Goal: Check status: Check status

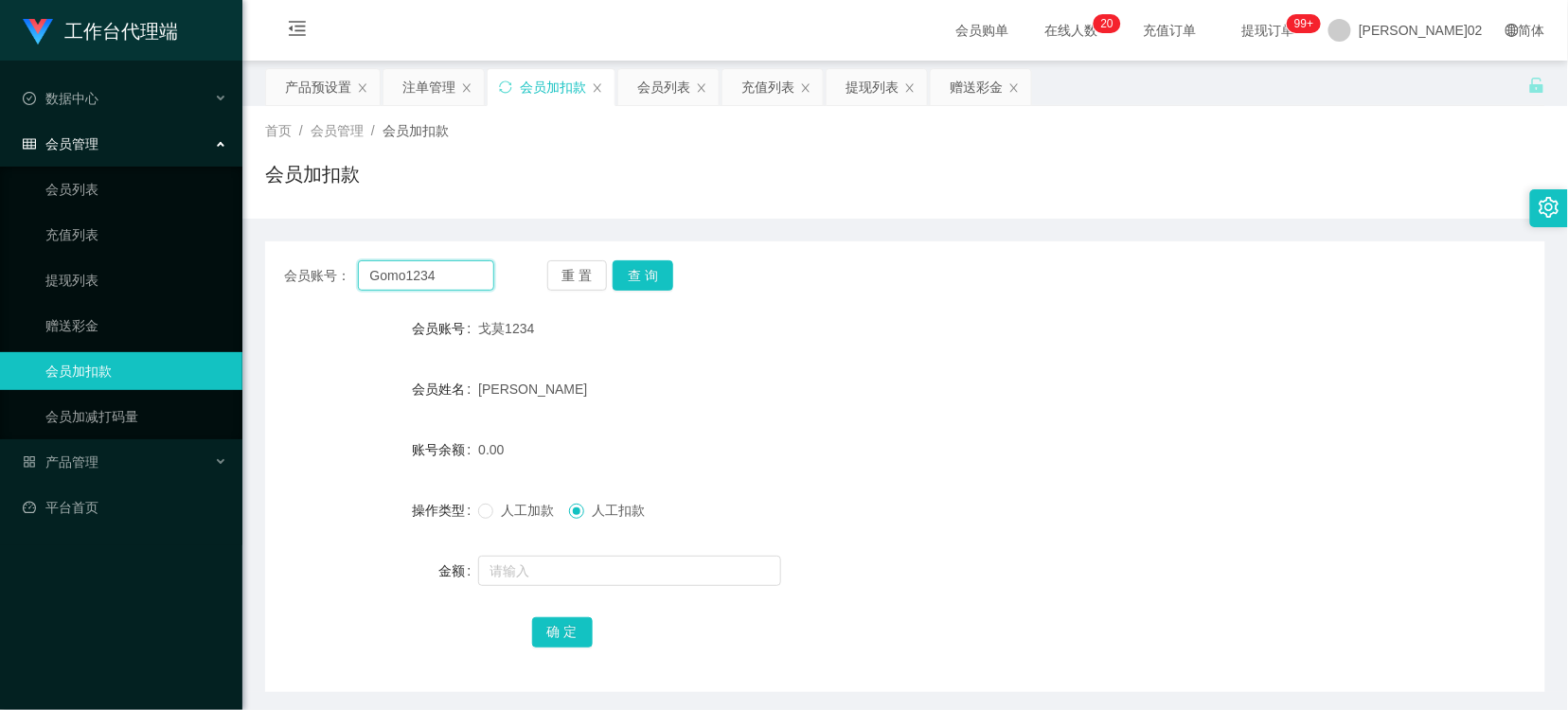
click at [441, 260] on input "Gomo1234" at bounding box center [426, 275] width 137 height 30
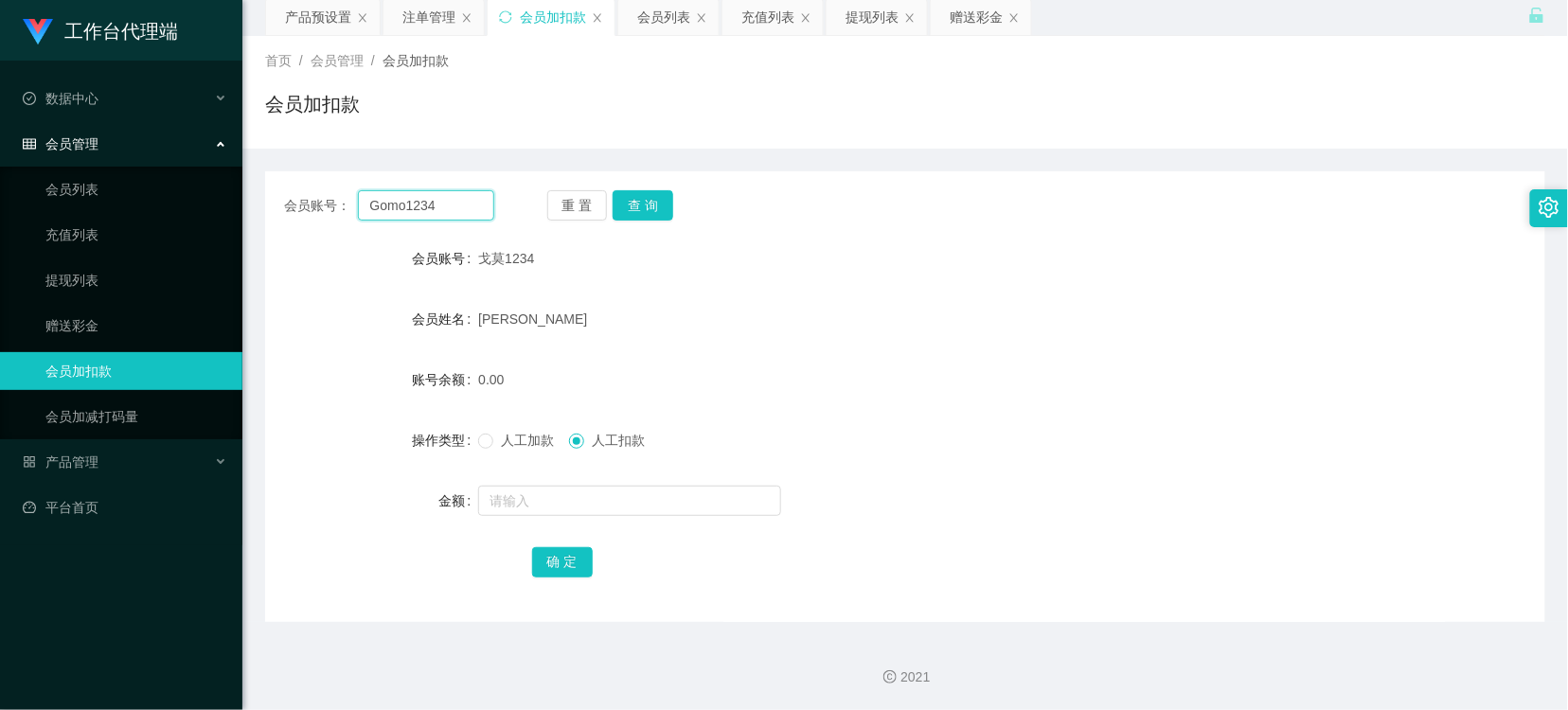
paste input "0164117332"
type input "0164117332"
click at [637, 211] on button "查 询" at bounding box center [643, 205] width 60 height 30
click at [890, 279] on form "会员账号 0164117332 会员姓名 [PERSON_NAME] 账号余额 500.00 操作类型 人工加款 人工扣款 金额 确 定" at bounding box center [905, 410] width 1279 height 340
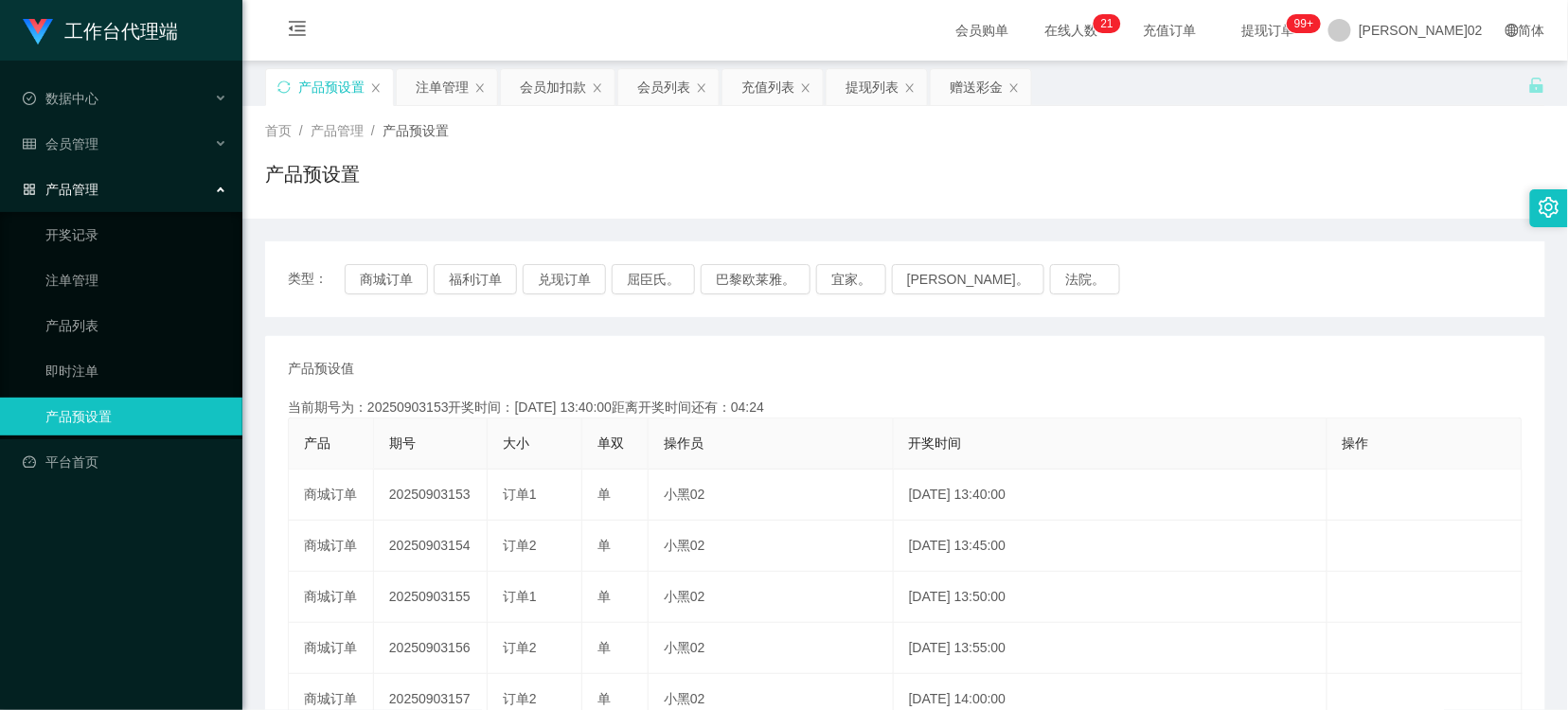
scroll to position [105, 0]
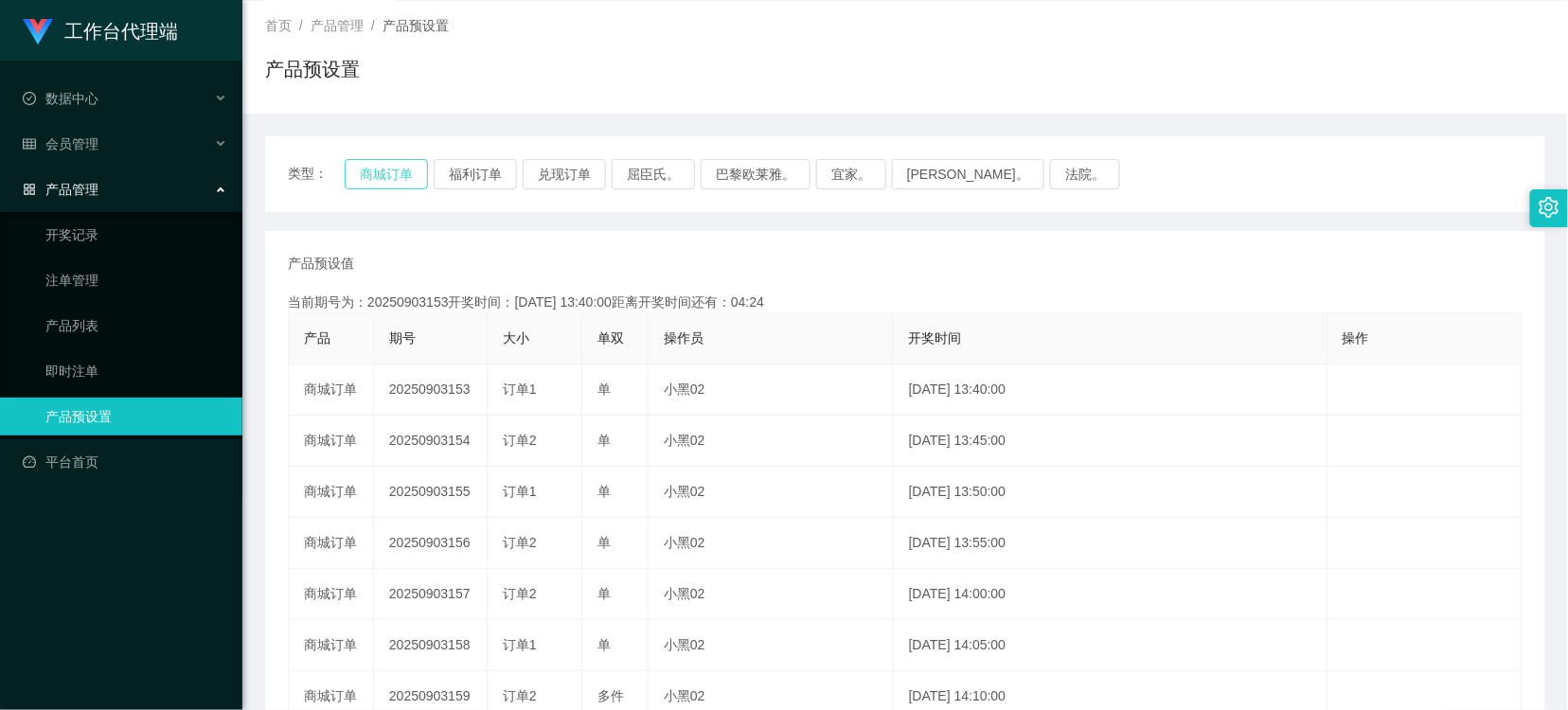
click at [401, 178] on button "商城订单" at bounding box center [385, 174] width 83 height 30
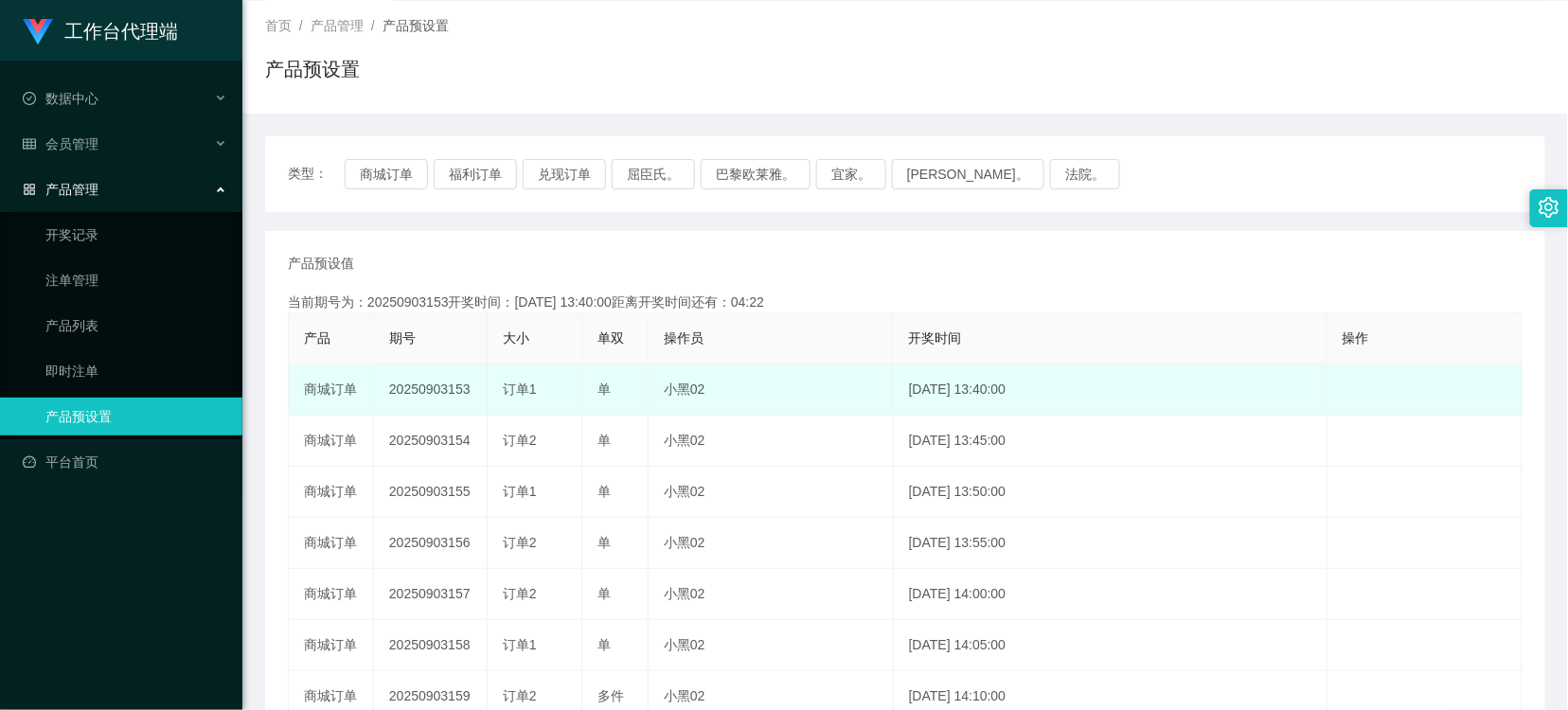
click at [437, 381] on td "20250903153" at bounding box center [430, 390] width 113 height 51
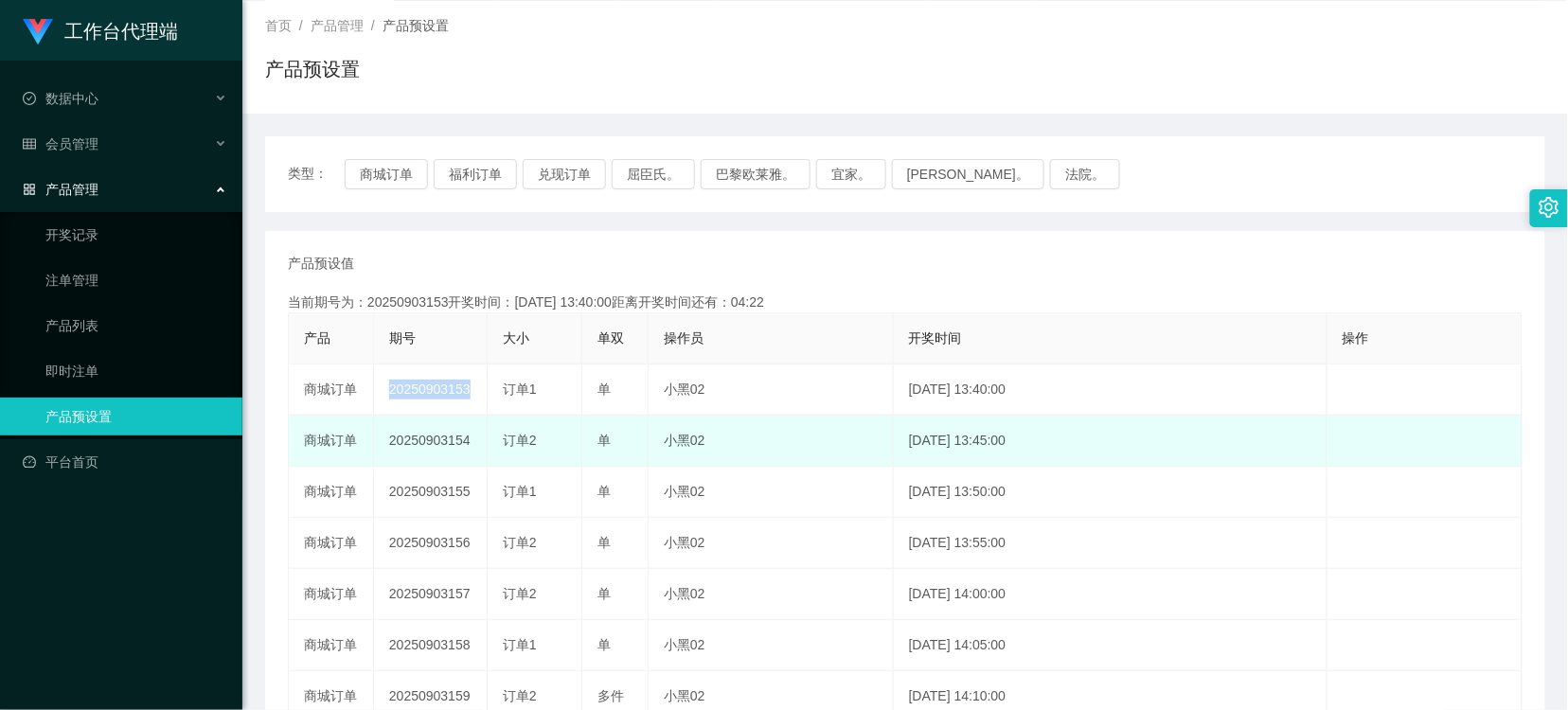
copy td "20250903153"
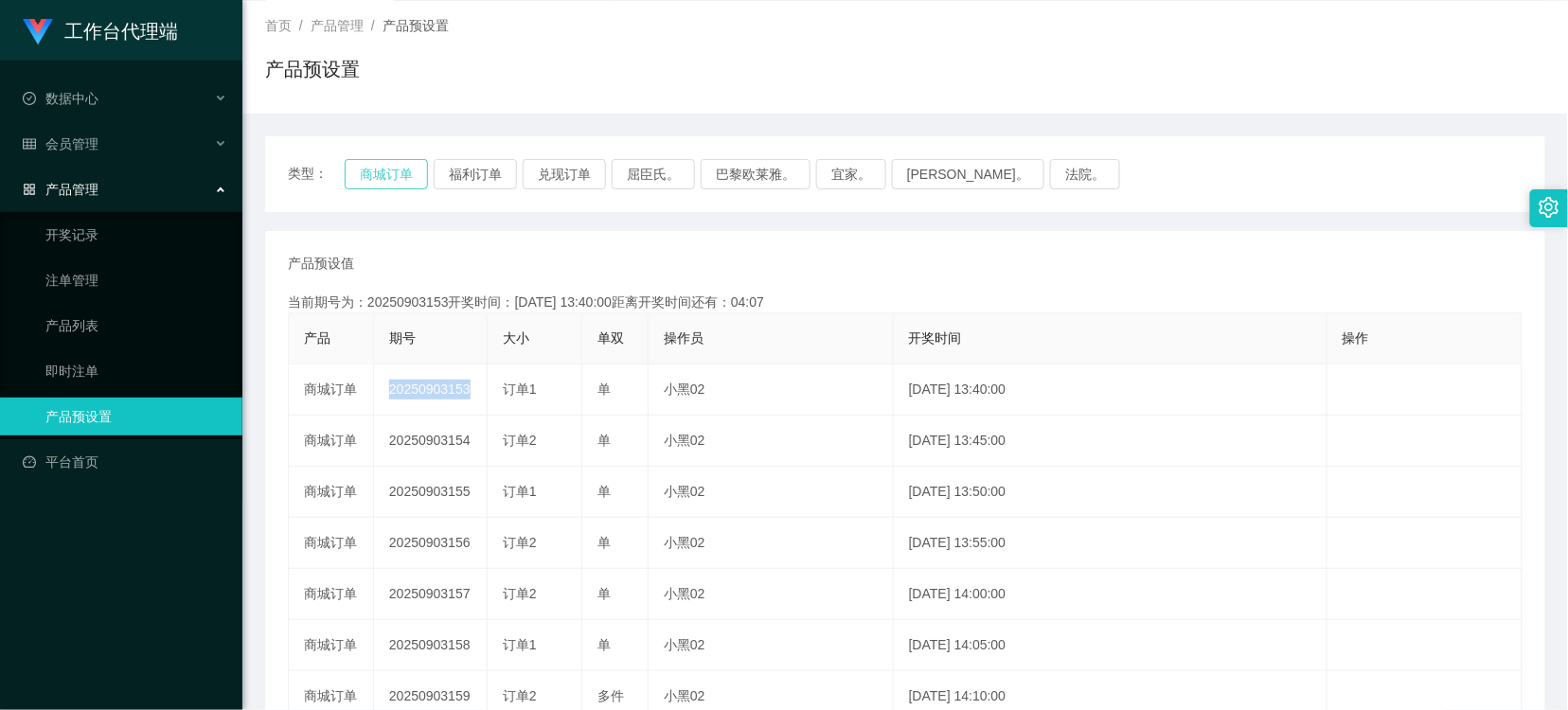
click at [378, 169] on button "商城订单" at bounding box center [385, 174] width 83 height 30
click at [803, 265] on div "产品预设值 添加期号" at bounding box center [905, 263] width 1235 height 20
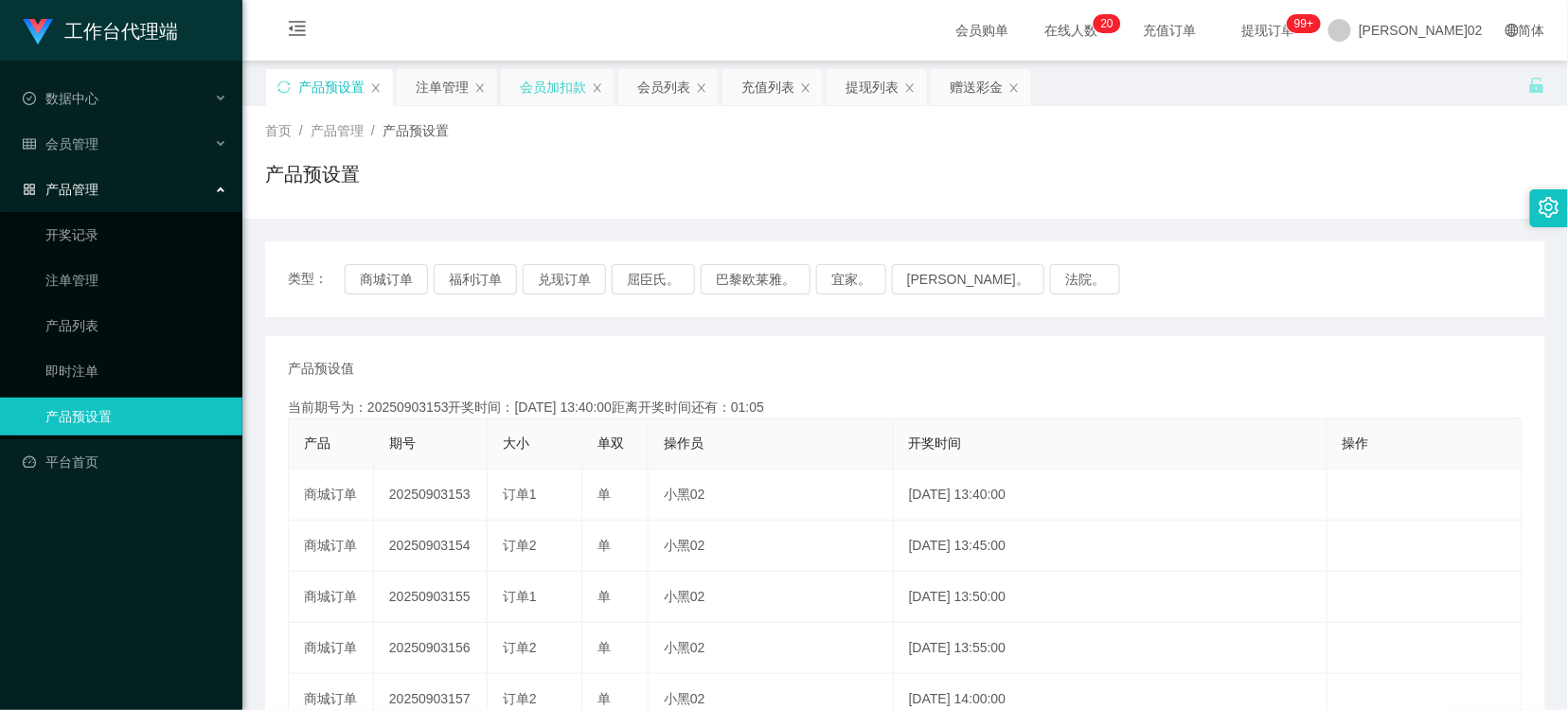
click at [564, 82] on div "会员加扣款" at bounding box center [553, 87] width 66 height 36
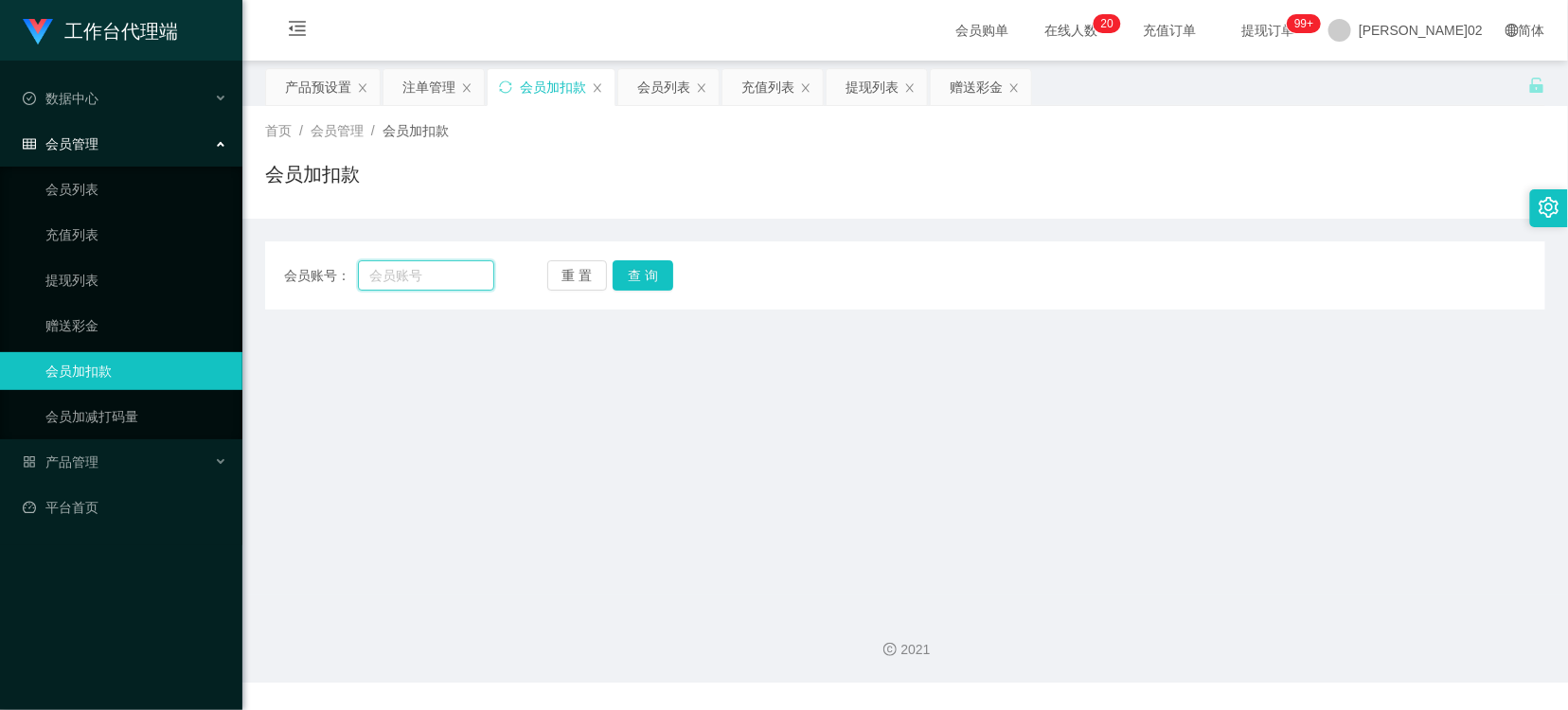
click at [378, 281] on input "text" at bounding box center [426, 275] width 137 height 30
click at [378, 278] on input "text" at bounding box center [426, 275] width 137 height 30
paste input "0164117332"
type input "0164117332"
click at [664, 279] on button "查 询" at bounding box center [643, 275] width 60 height 30
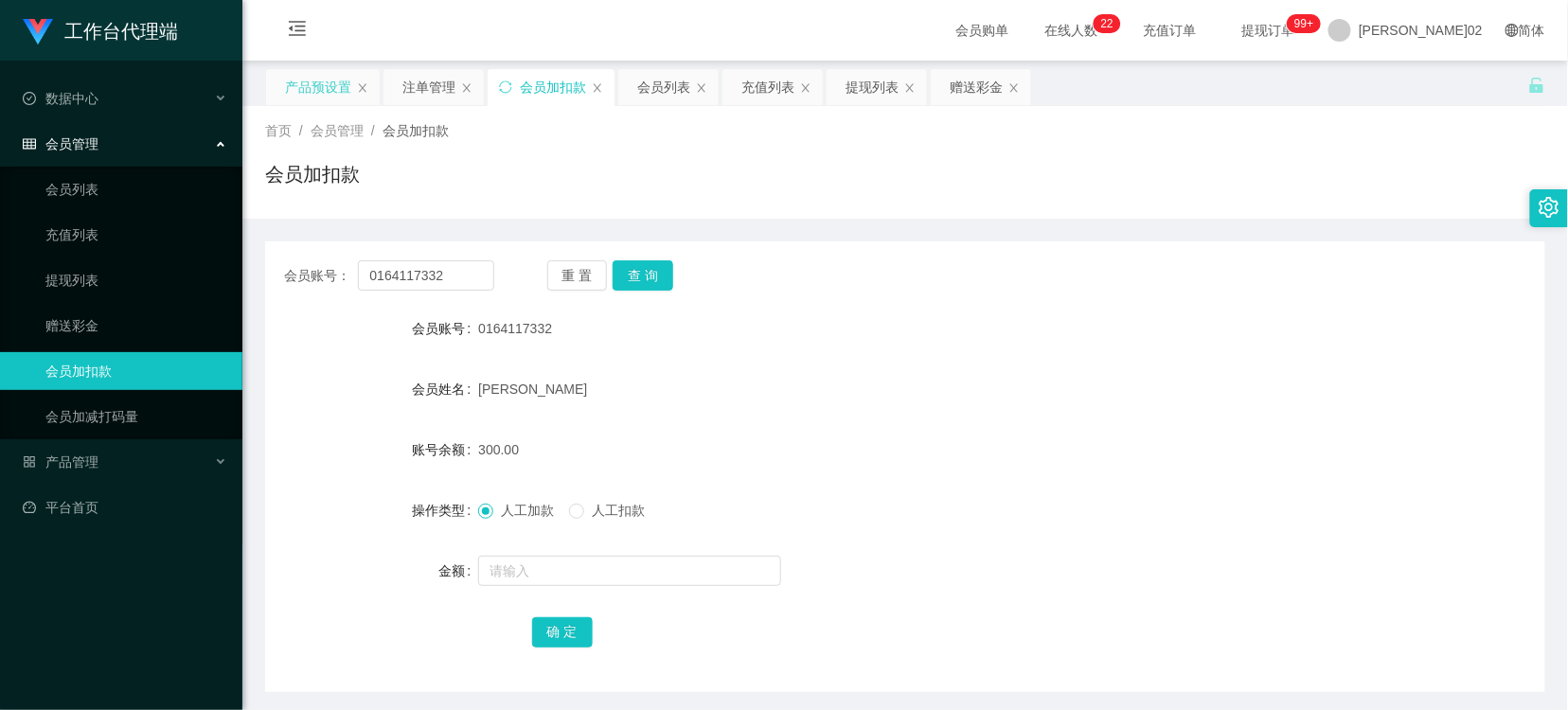
click at [324, 91] on div "产品预设置" at bounding box center [318, 87] width 66 height 36
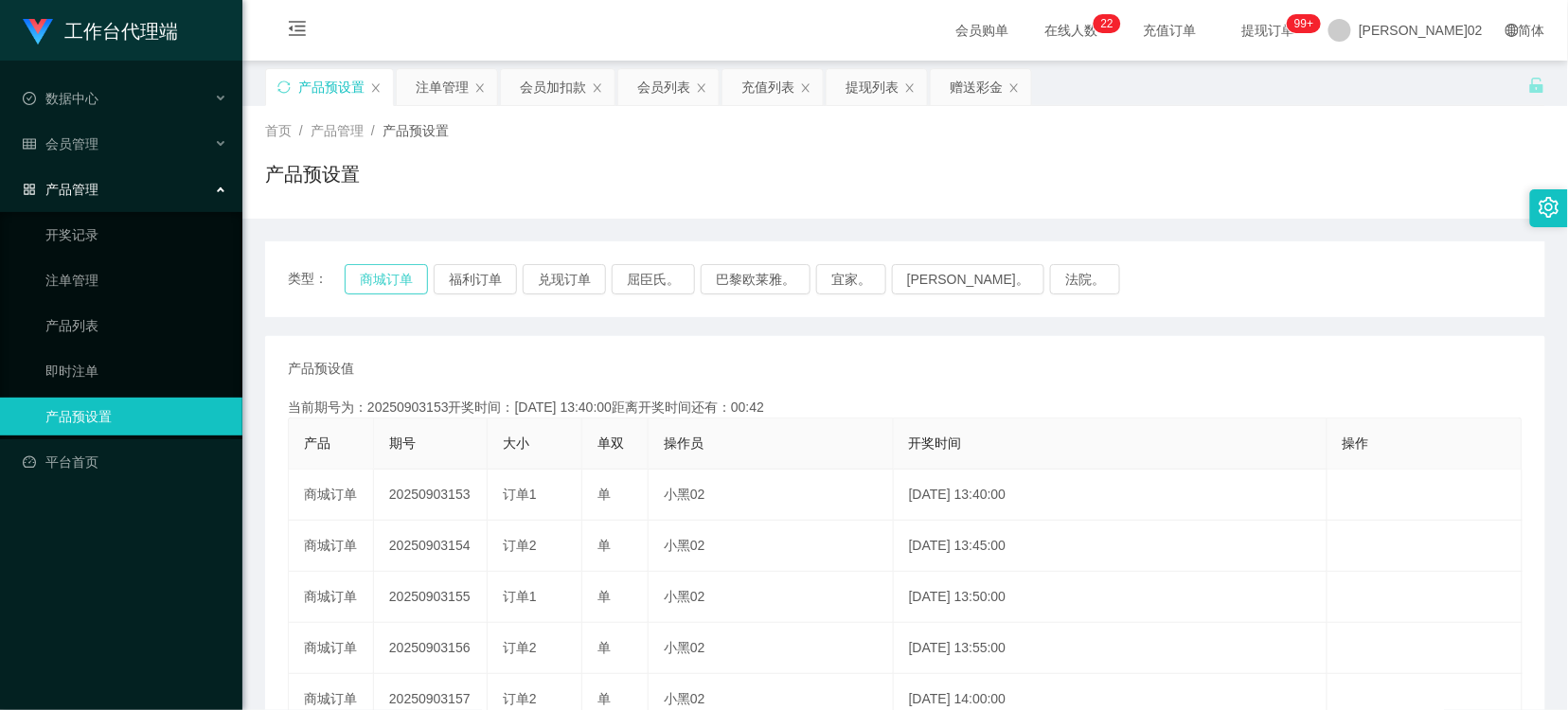
click at [402, 266] on button "商城订单" at bounding box center [385, 279] width 83 height 30
drag, startPoint x: 1234, startPoint y: 266, endPoint x: 1459, endPoint y: 80, distance: 291.9
click at [1237, 262] on div "类型： 商城订单 福利订单 兑现订单 屈臣氏。 巴黎欧莱雅。 宜家。 森亨。 法院。" at bounding box center [905, 280] width 1279 height 76
click at [529, 76] on div "会员加扣款" at bounding box center [553, 87] width 66 height 36
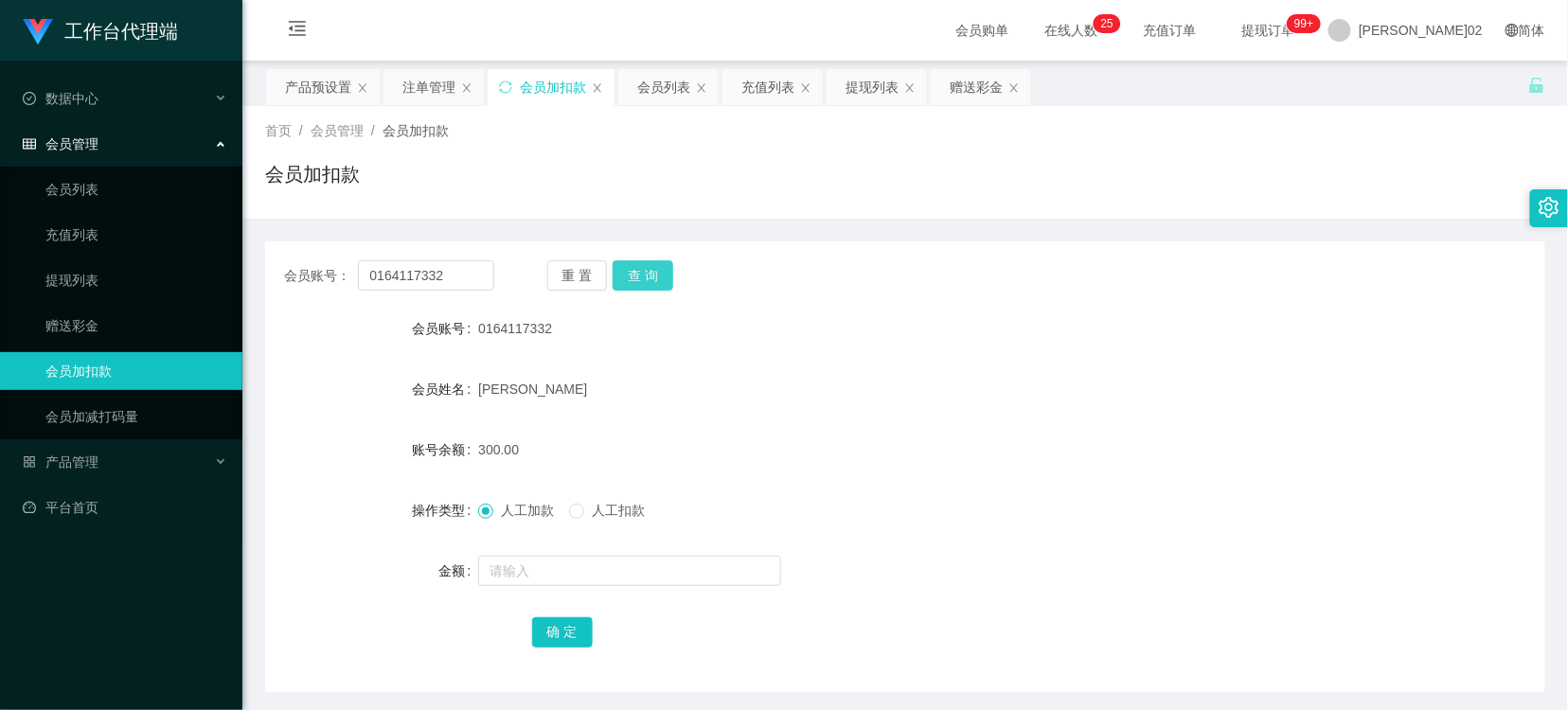
click at [664, 275] on button "查 询" at bounding box center [643, 275] width 60 height 30
click at [660, 273] on button "查 询" at bounding box center [643, 275] width 60 height 30
click at [660, 273] on div "重 置 查 询" at bounding box center [652, 275] width 211 height 30
click at [640, 278] on button "查 询" at bounding box center [643, 275] width 60 height 30
click at [640, 278] on div "重 置 查 询" at bounding box center [652, 275] width 211 height 30
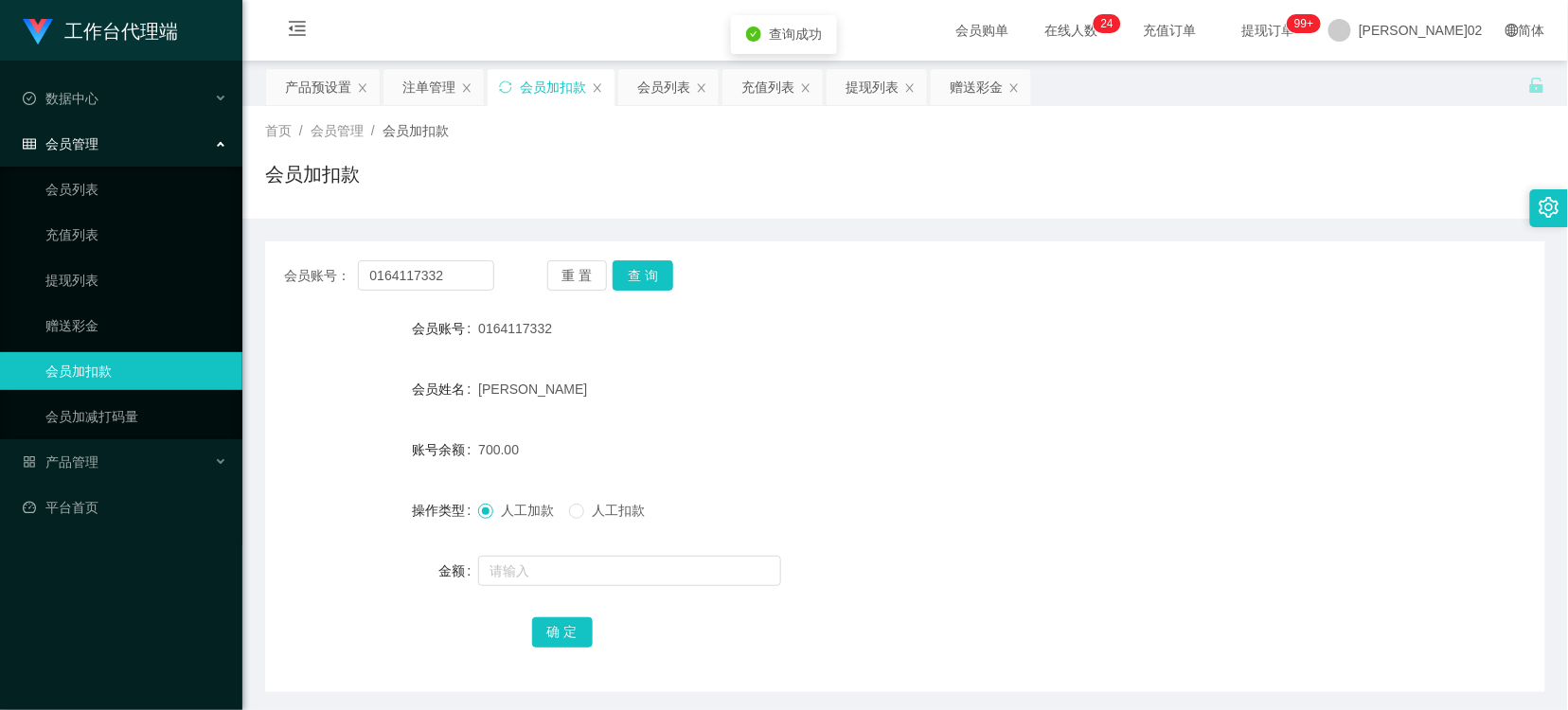
drag, startPoint x: 640, startPoint y: 278, endPoint x: 793, endPoint y: 338, distance: 164.3
click at [843, 357] on form "会员账号 0164117332 会员姓名 张家辉 账号余额 700.00 操作类型 人工加款 人工扣款 金额 确 定" at bounding box center [905, 479] width 1279 height 340
click at [653, 273] on button "查 询" at bounding box center [643, 275] width 60 height 30
drag, startPoint x: 783, startPoint y: 334, endPoint x: 693, endPoint y: 263, distance: 114.6
click at [783, 333] on div "0164117332" at bounding box center [851, 328] width 747 height 38
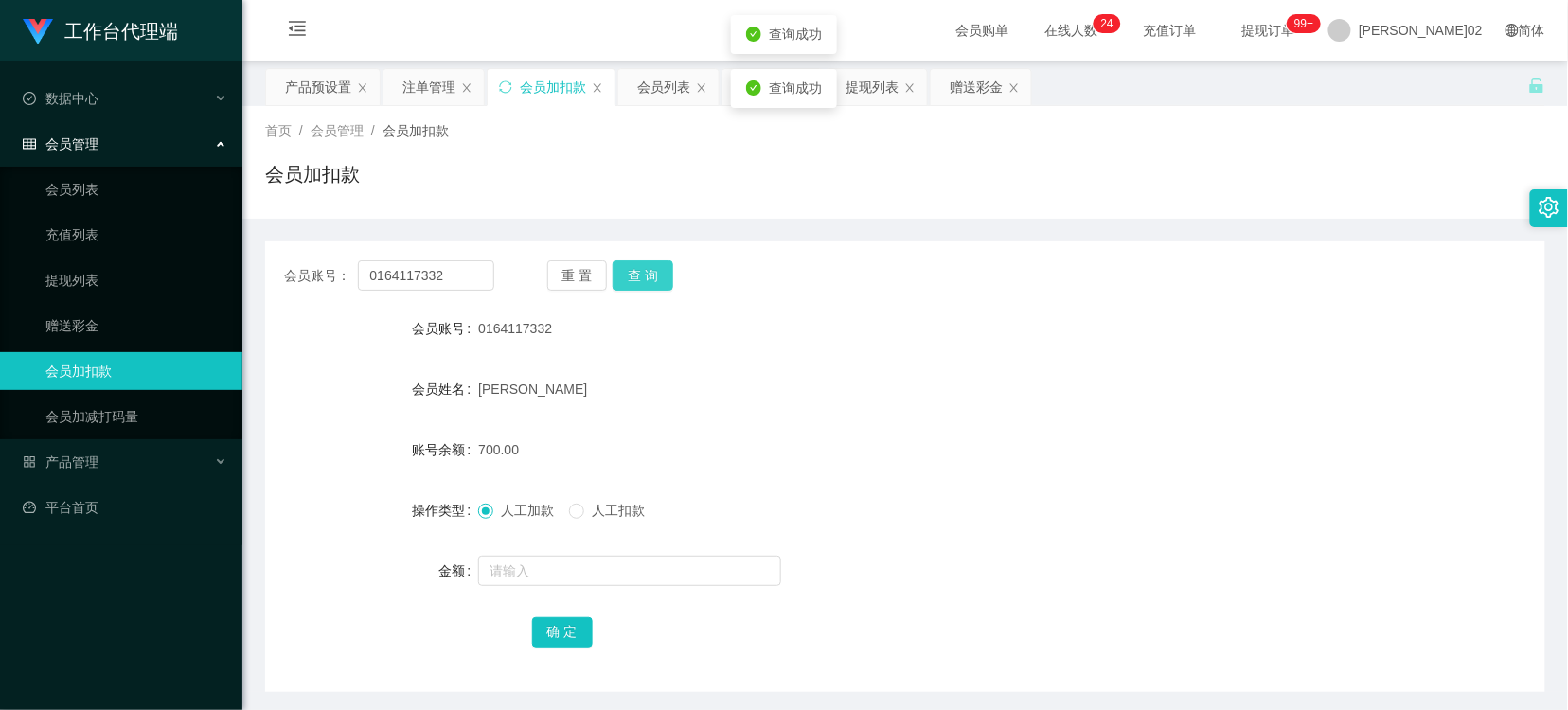
click at [628, 275] on button "查 询" at bounding box center [643, 275] width 60 height 30
drag, startPoint x: 811, startPoint y: 315, endPoint x: 625, endPoint y: 277, distance: 189.8
click at [808, 315] on div "0164117332" at bounding box center [851, 328] width 747 height 38
click at [623, 277] on button "查 询" at bounding box center [643, 275] width 60 height 30
drag, startPoint x: 739, startPoint y: 301, endPoint x: 670, endPoint y: 279, distance: 72.4
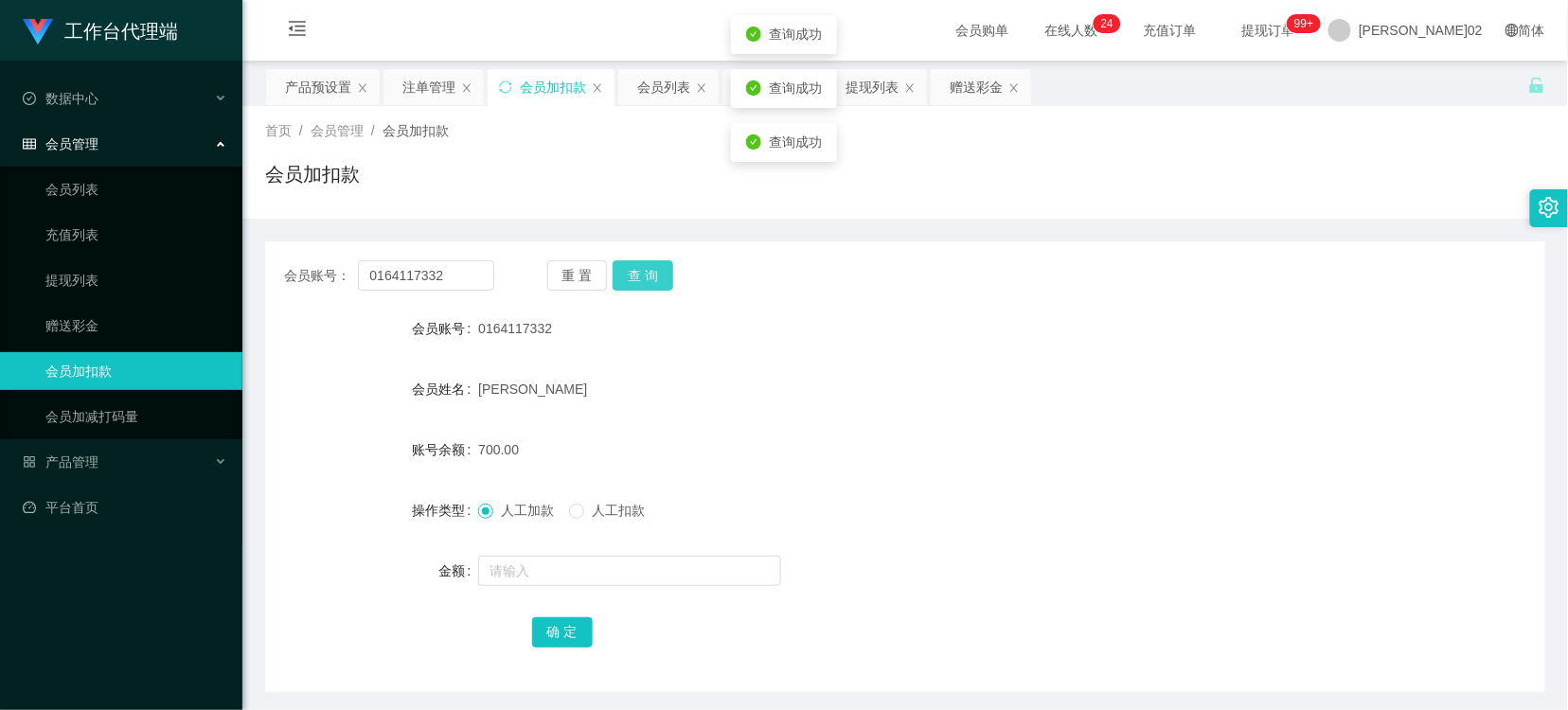
click at [733, 301] on div "会员账号： 0164117332 重 置 查 询 会员账号 0164117332 会员姓名 张家辉 账号余额 700.00 操作类型 人工加款 人工扣款 金额…" at bounding box center [905, 467] width 1279 height 451
click at [670, 279] on button "查 询" at bounding box center [643, 275] width 60 height 30
click at [750, 336] on div "0164117332" at bounding box center [851, 328] width 747 height 38
click at [639, 297] on div "会员账号： 0164117332 重 置 查 询 会员账号 0164117332 会员姓名 张家辉 账号余额 700.00 操作类型 人工加款 人工扣款 金额…" at bounding box center [905, 467] width 1279 height 451
click at [645, 287] on div "会员账号： 0164117332 重 置 查 询 会员账号 0164117332 会员姓名 张家辉 账号余额 700.00 操作类型 人工加款 人工扣款 金额…" at bounding box center [905, 467] width 1279 height 451
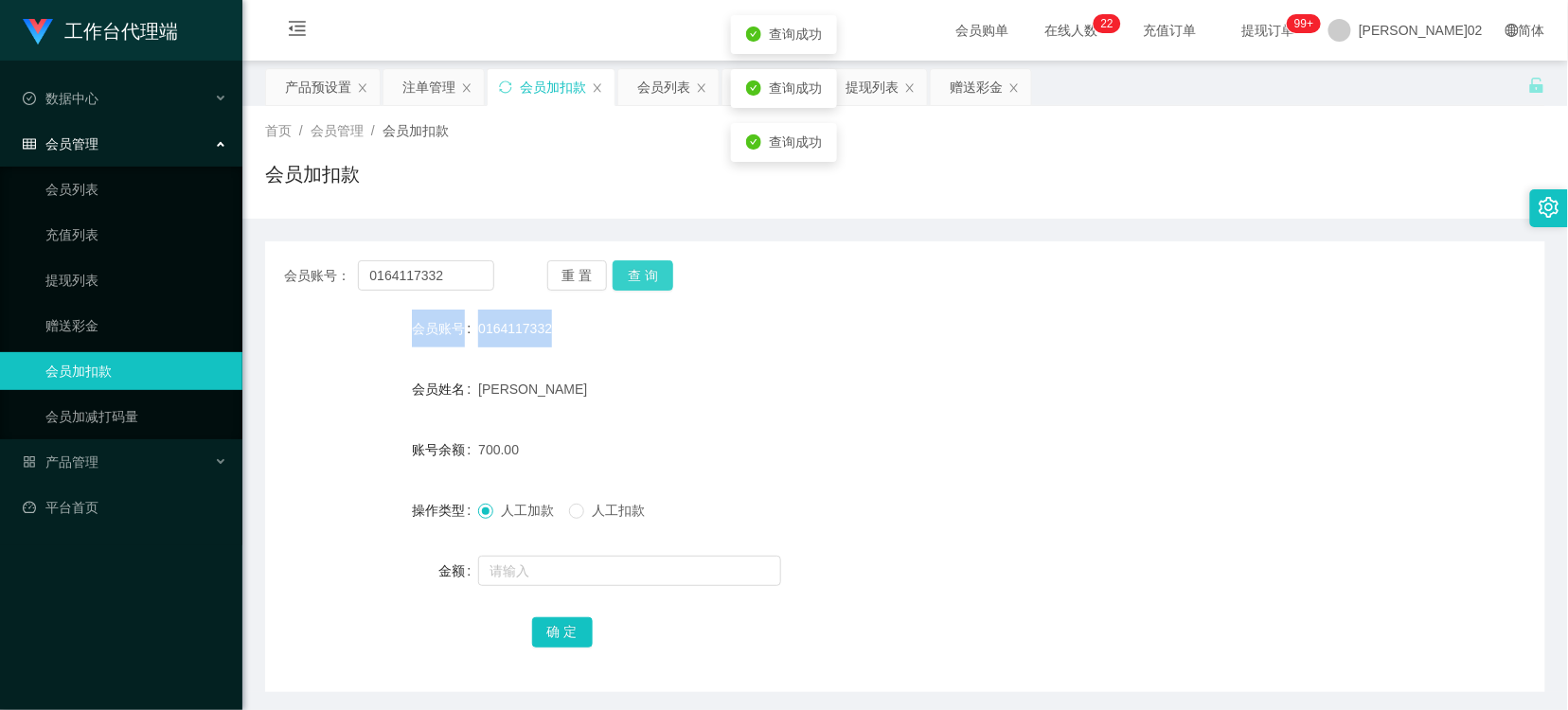
drag, startPoint x: 645, startPoint y: 287, endPoint x: 696, endPoint y: 309, distance: 55.5
click at [645, 287] on button "查 询" at bounding box center [643, 275] width 60 height 30
click at [818, 357] on form "会员账号 0164117332 会员姓名 张家辉 账号余额 700.00 操作类型 人工加款 人工扣款 金额 确 定" at bounding box center [905, 479] width 1279 height 340
click at [632, 273] on button "查 询" at bounding box center [643, 275] width 60 height 30
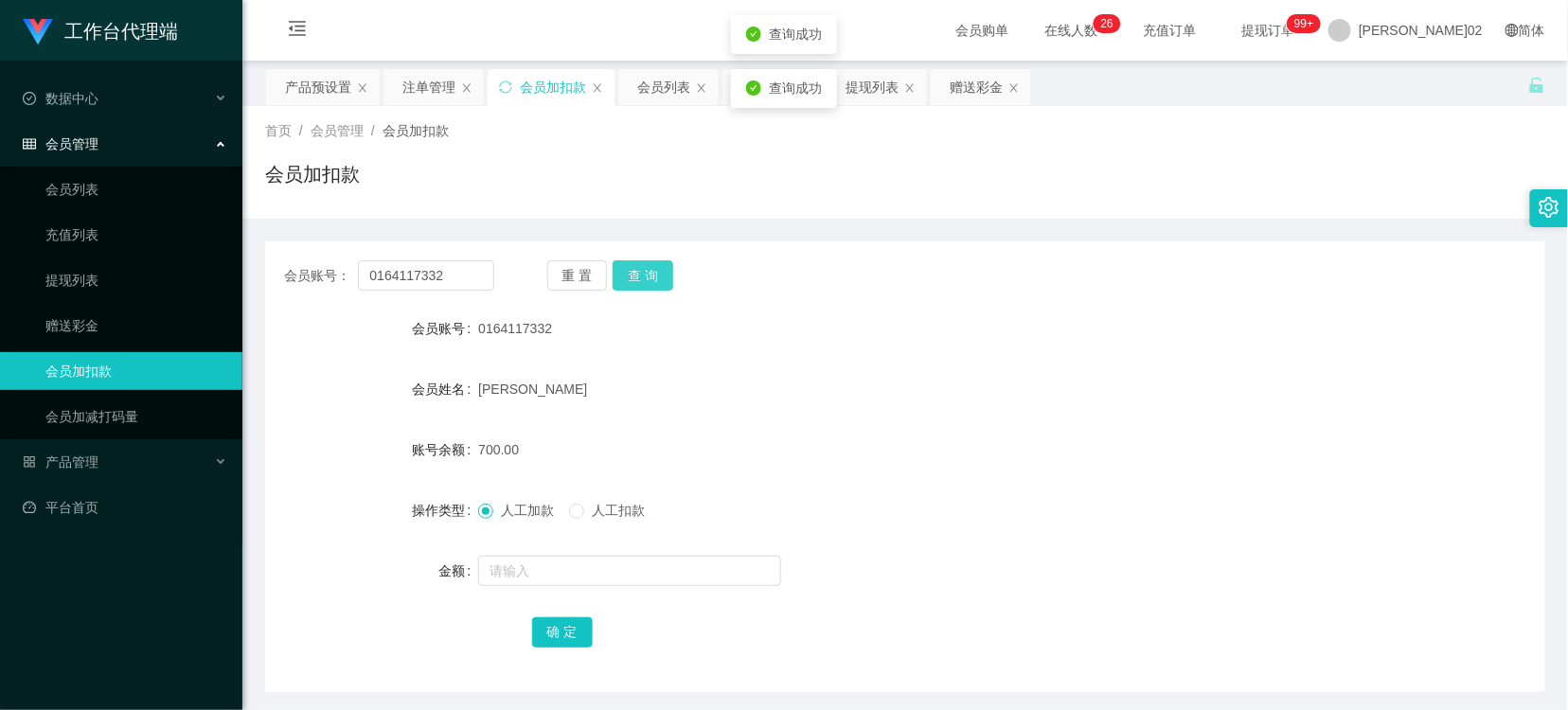
click at [632, 273] on button "查 询" at bounding box center [643, 275] width 60 height 30
click at [650, 278] on button "查 询" at bounding box center [643, 275] width 60 height 30
drag, startPoint x: 923, startPoint y: 341, endPoint x: 1302, endPoint y: 101, distance: 448.6
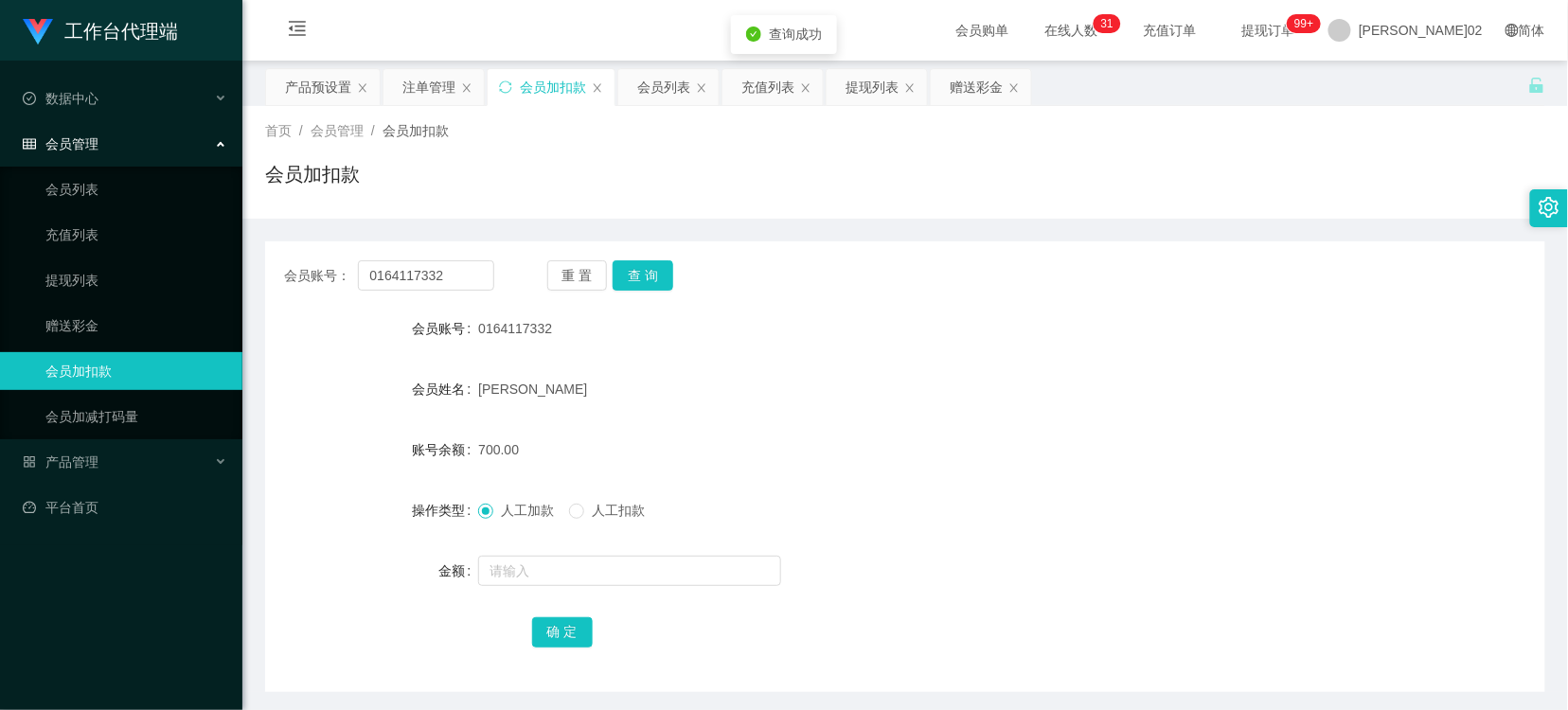
click at [925, 340] on div "0164117332" at bounding box center [851, 328] width 747 height 38
click at [308, 89] on div "产品预设置" at bounding box center [318, 87] width 66 height 36
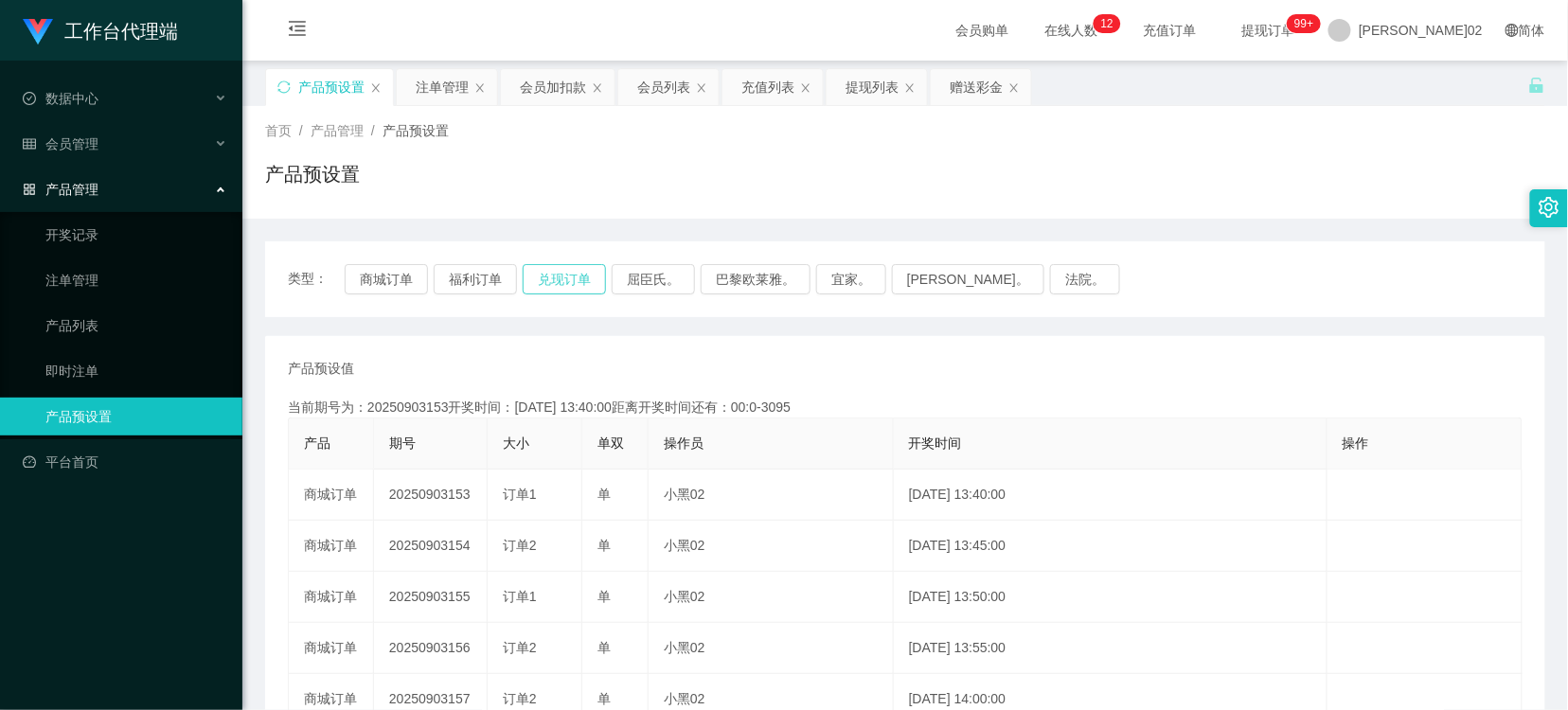
click at [555, 279] on button "兑现订单" at bounding box center [564, 279] width 83 height 30
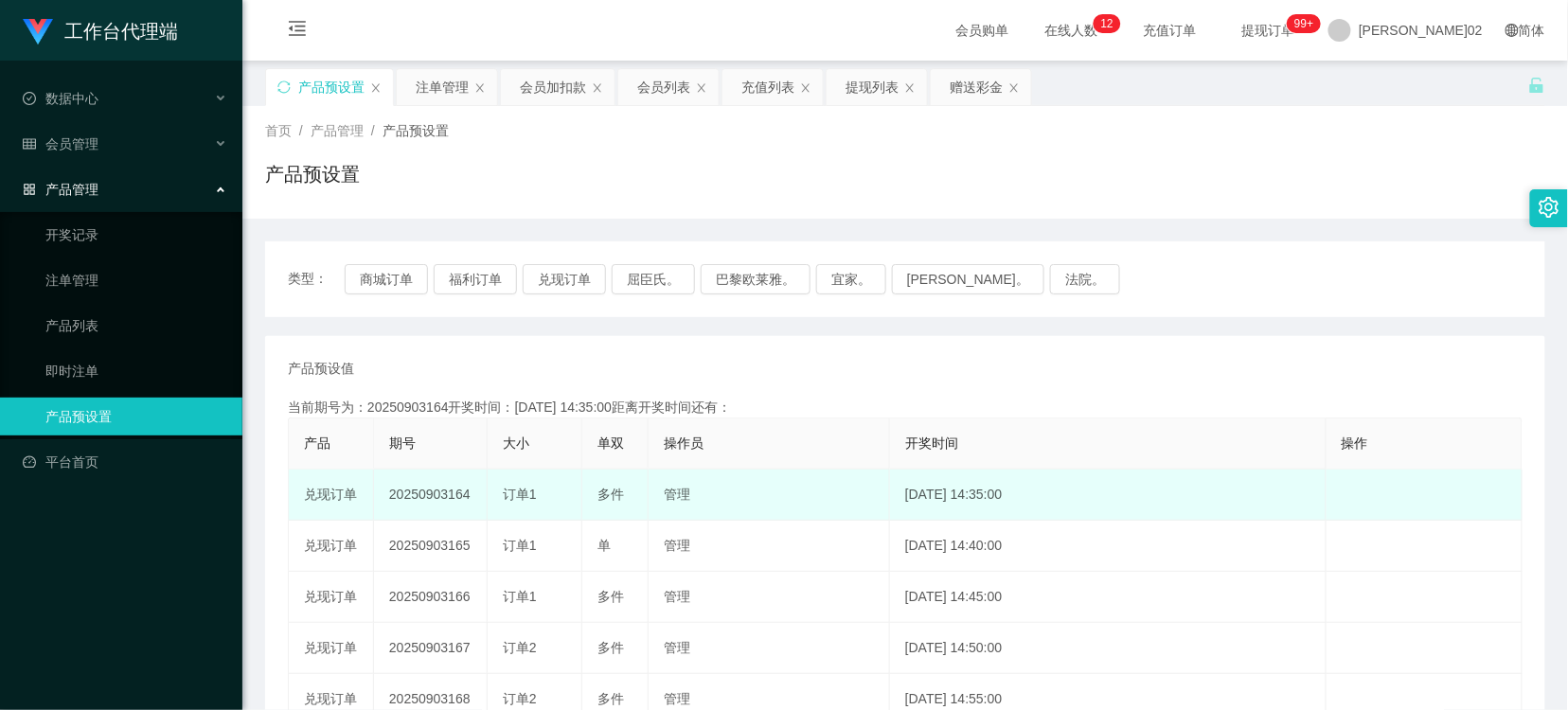
click at [439, 495] on td "20250903164" at bounding box center [430, 495] width 113 height 51
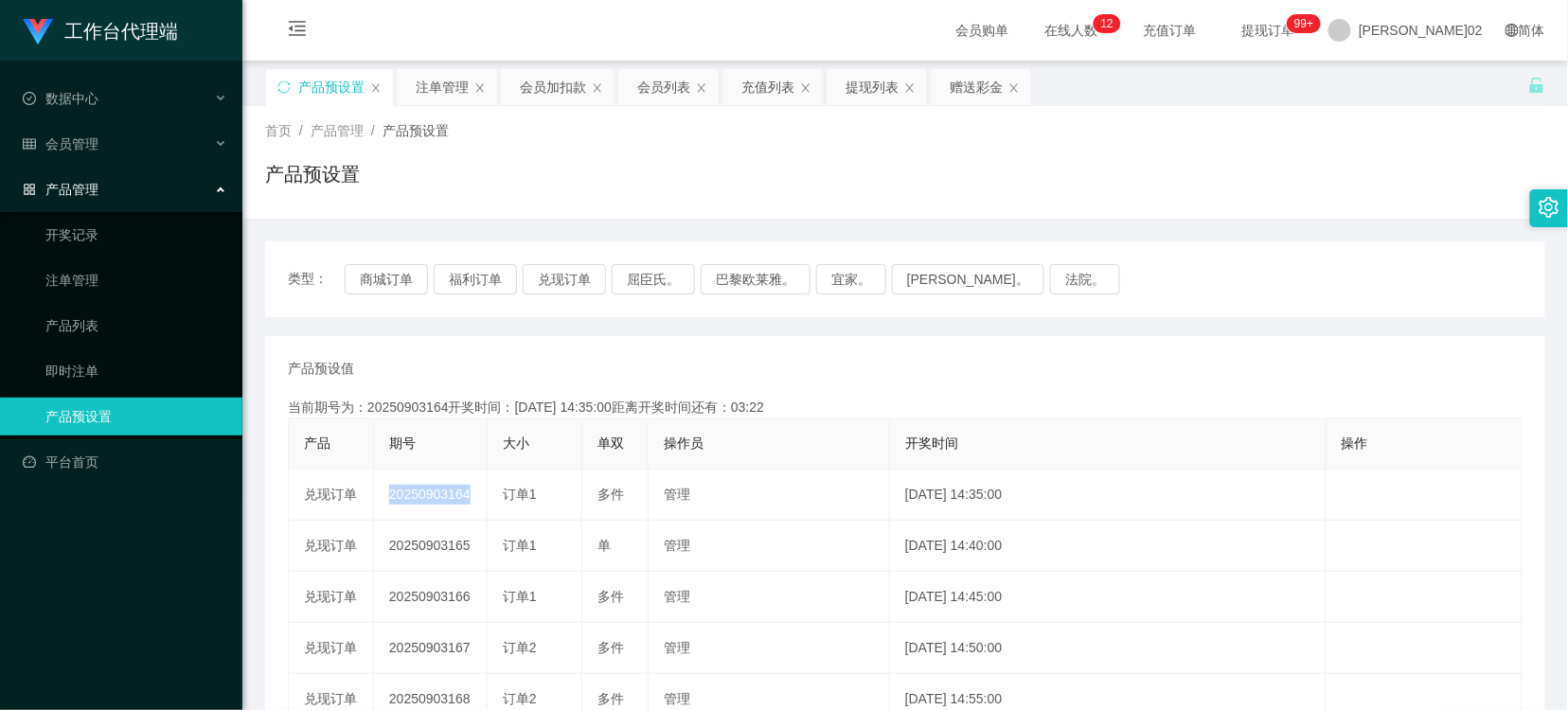
copy td "20250903164"
